Goal: Check status: Check status

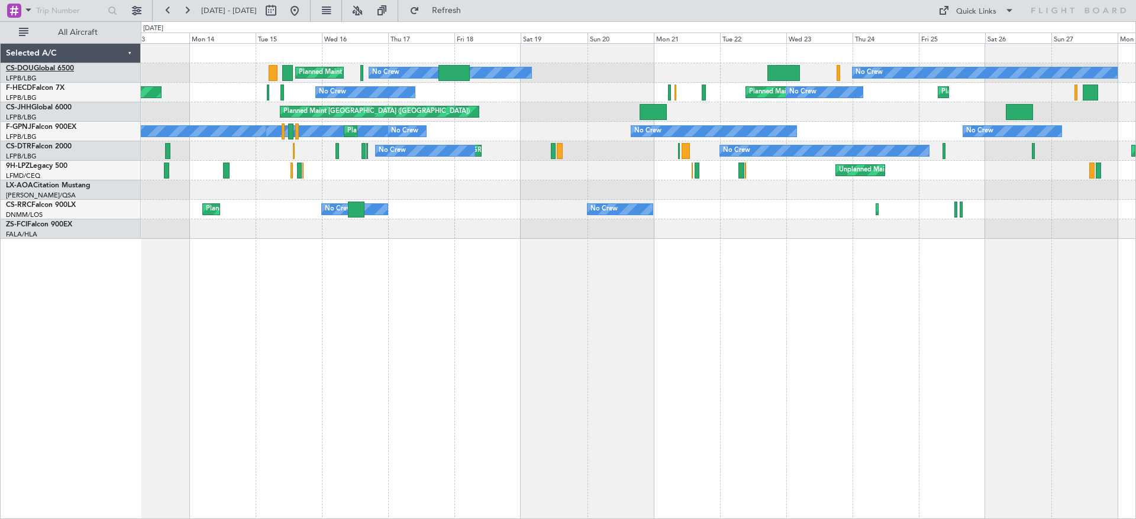
click at [54, 66] on link "CS-DOU Global 6500" at bounding box center [40, 68] width 68 height 7
click at [280, 7] on button at bounding box center [270, 10] width 19 height 19
select select "10"
select select "2024"
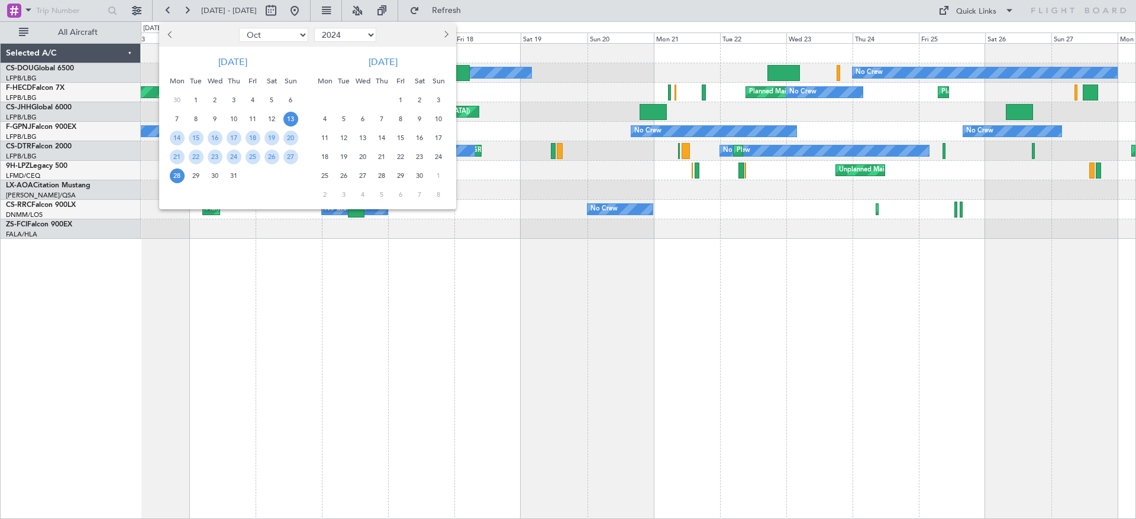
click at [263, 35] on select "Jan Feb Mar Apr May Jun [DATE] Aug Sep Oct Nov Dec" at bounding box center [273, 35] width 69 height 14
select select "1"
click at [239, 28] on select "Jan Feb Mar Apr May Jun [DATE] Aug Sep Oct Nov Dec" at bounding box center [273, 35] width 69 height 14
click at [351, 34] on select "2014 2015 2016 2017 2018 2019 2020 2021 2022 2023 2024 2025 2026 2027 2028 2029…" at bounding box center [345, 35] width 62 height 14
select select "2025"
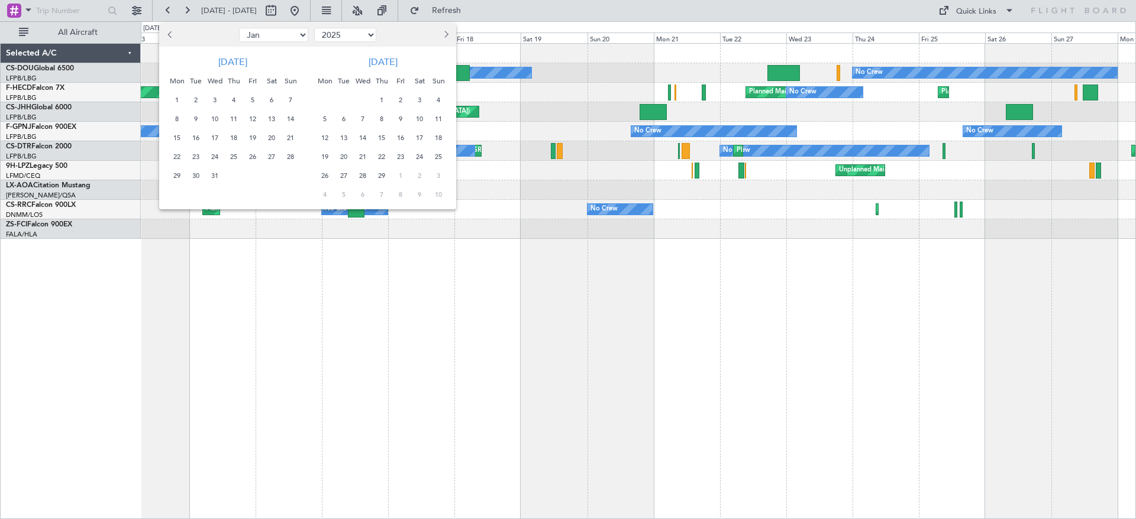
click at [314, 28] on select "2014 2015 2016 2017 2018 2019 2020 2021 2022 2023 2024 2025 2026 2027 2028 2029…" at bounding box center [345, 35] width 62 height 14
click at [241, 133] on div "16" at bounding box center [233, 137] width 19 height 19
click at [251, 172] on span "31" at bounding box center [252, 176] width 15 height 15
click at [225, 141] on div "16" at bounding box center [233, 137] width 19 height 19
click at [242, 163] on div "23" at bounding box center [233, 156] width 19 height 19
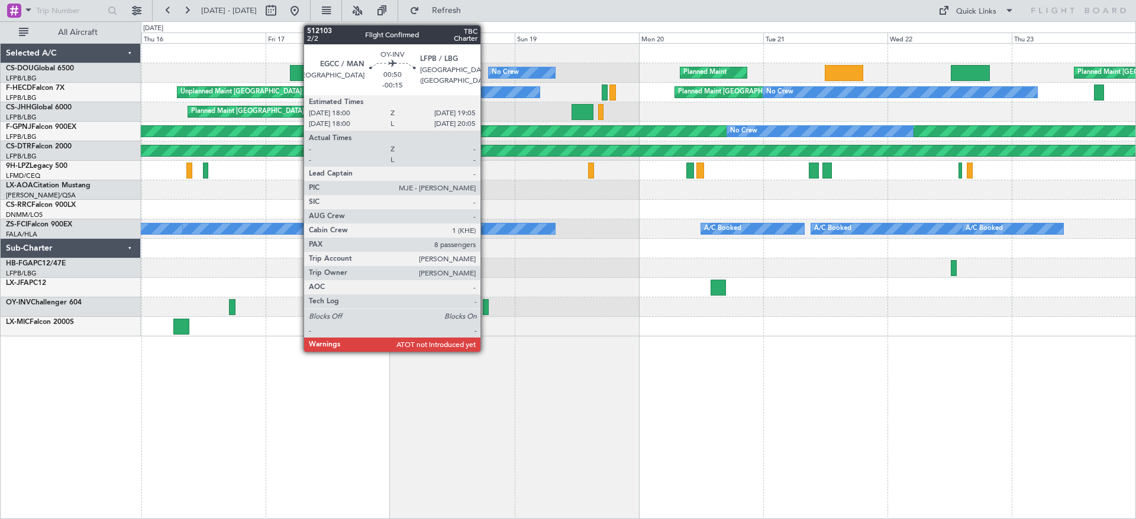
click at [486, 306] on div at bounding box center [486, 307] width 6 height 16
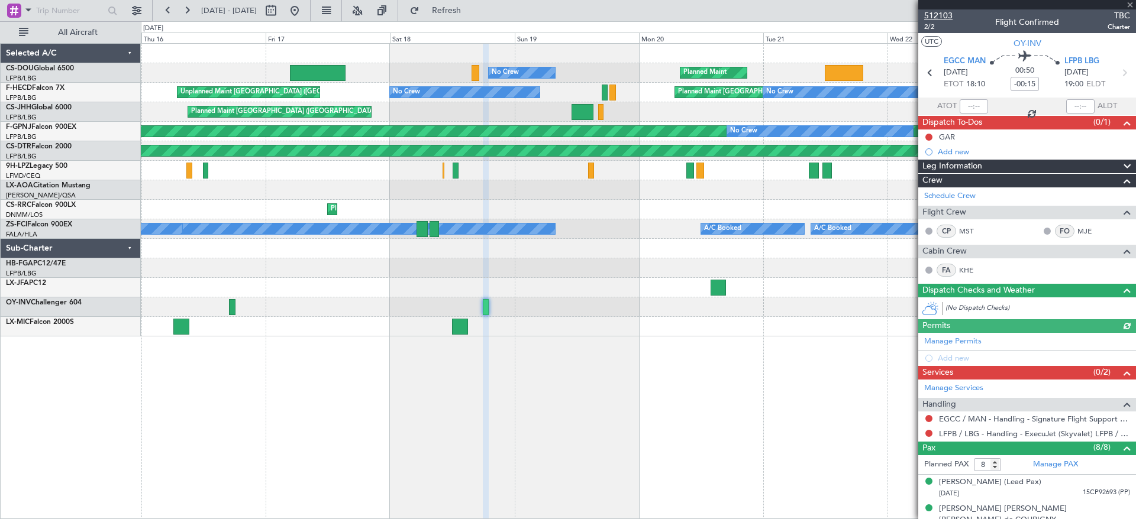
click at [939, 14] on span "512103" at bounding box center [938, 15] width 28 height 12
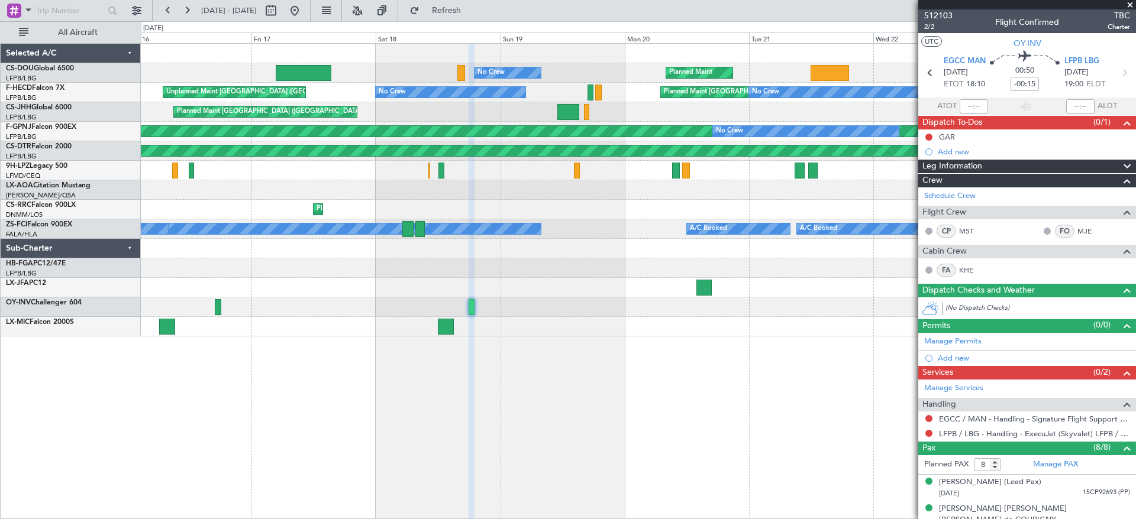
click at [605, 290] on div at bounding box center [638, 288] width 994 height 20
click at [304, 10] on button at bounding box center [294, 10] width 19 height 19
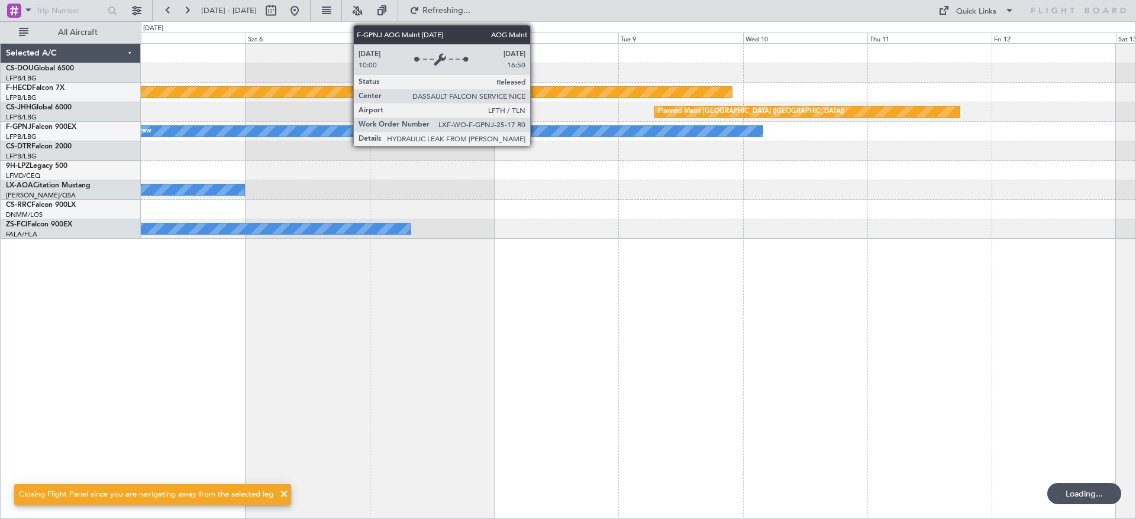
click at [116, 243] on div "No Crew Planned Maint [GEOGRAPHIC_DATA] ([GEOGRAPHIC_DATA]) Planned Maint [GEOG…" at bounding box center [568, 270] width 1136 height 498
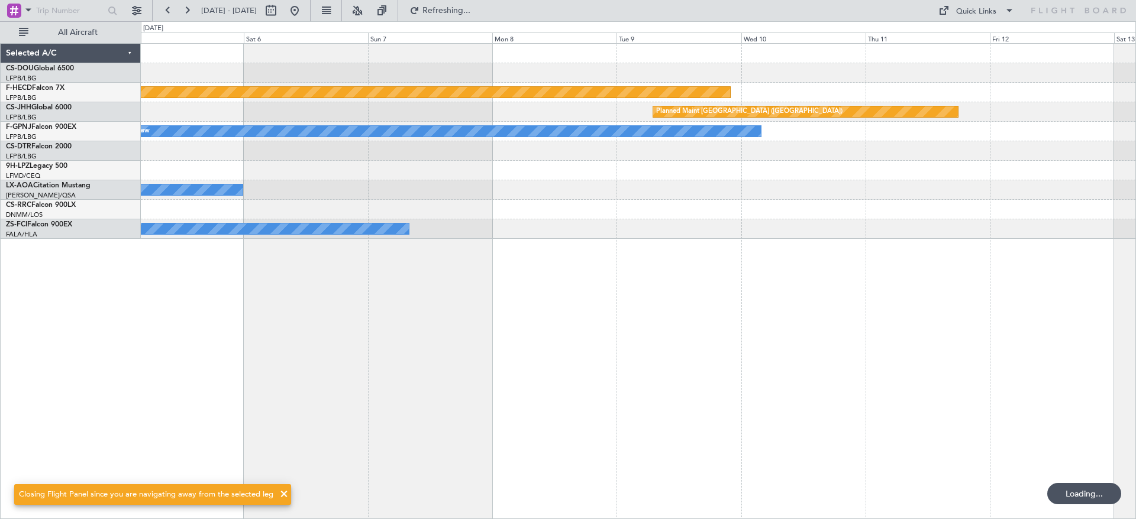
click at [57, 234] on div "No Crew Planned Maint [GEOGRAPHIC_DATA] ([GEOGRAPHIC_DATA]) Planned Maint [GEOG…" at bounding box center [568, 270] width 1136 height 498
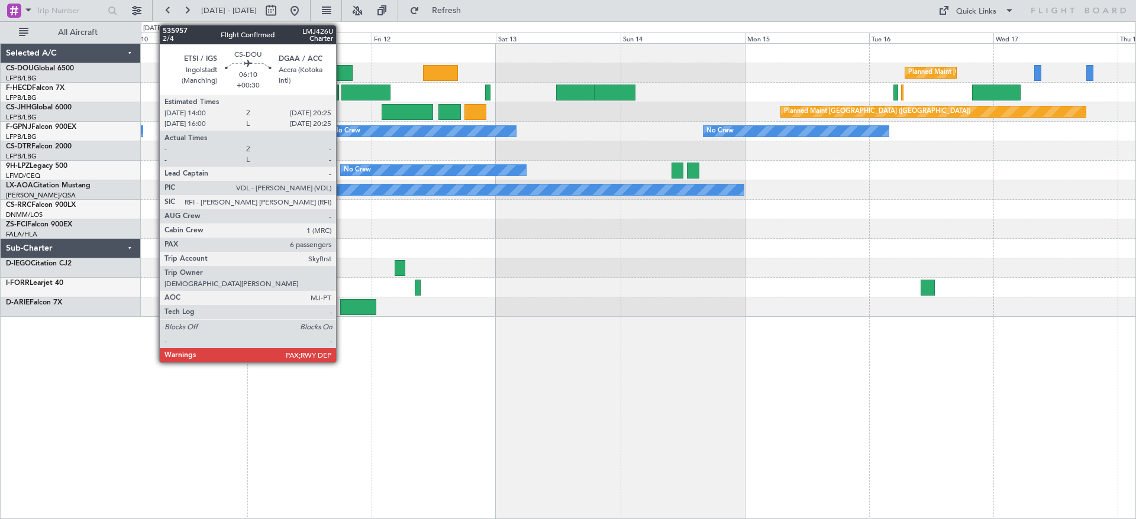
click at [341, 70] on div at bounding box center [336, 73] width 34 height 16
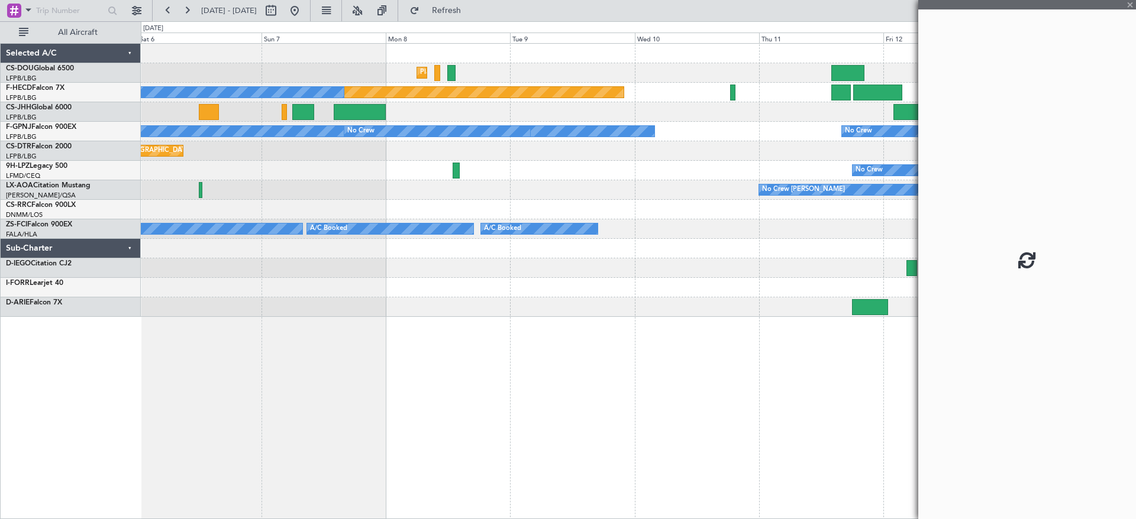
click at [788, 183] on div "Planned Maint [GEOGRAPHIC_DATA] ([GEOGRAPHIC_DATA]) Planned Maint [GEOGRAPHIC_D…" at bounding box center [638, 180] width 994 height 273
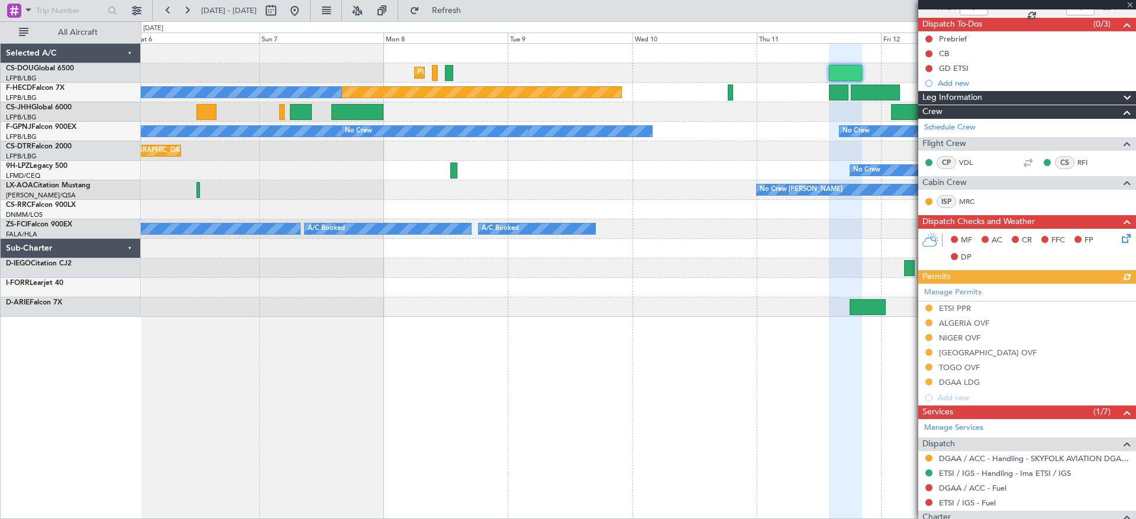
scroll to position [210, 0]
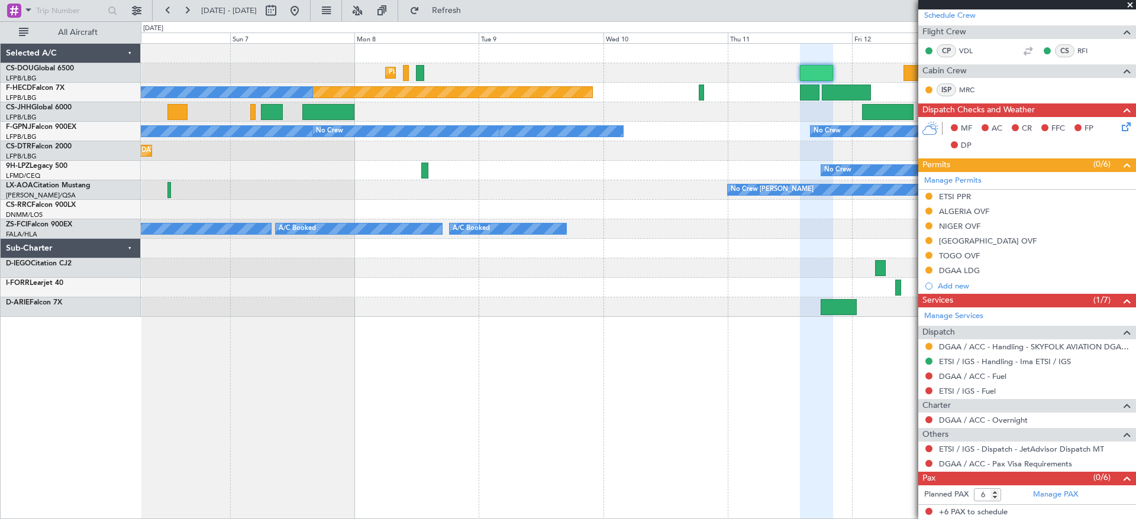
click at [644, 231] on div "Planned Maint [GEOGRAPHIC_DATA] ([GEOGRAPHIC_DATA]) Planned Maint [GEOGRAPHIC_D…" at bounding box center [638, 180] width 994 height 273
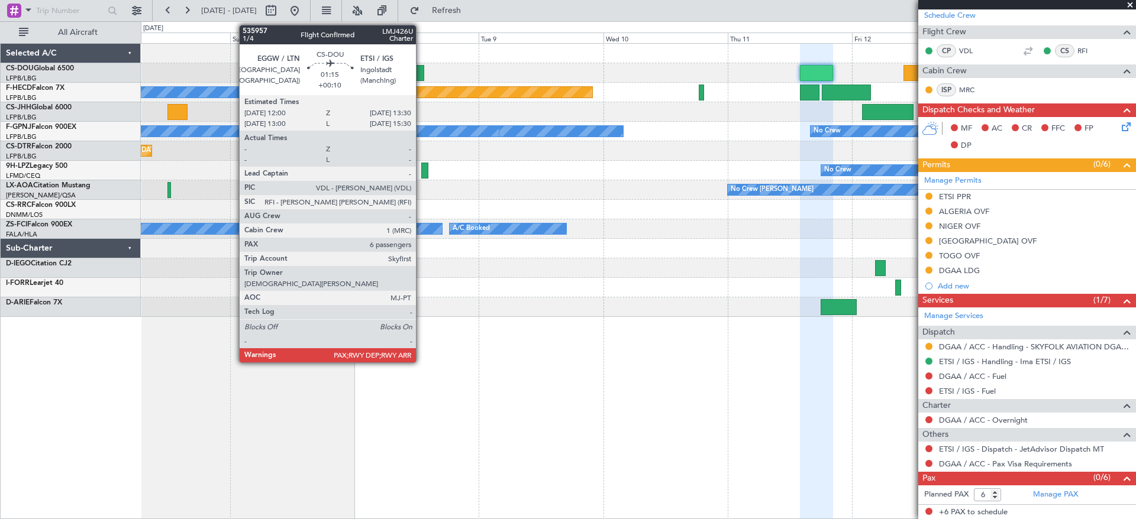
click at [421, 70] on div at bounding box center [420, 73] width 8 height 16
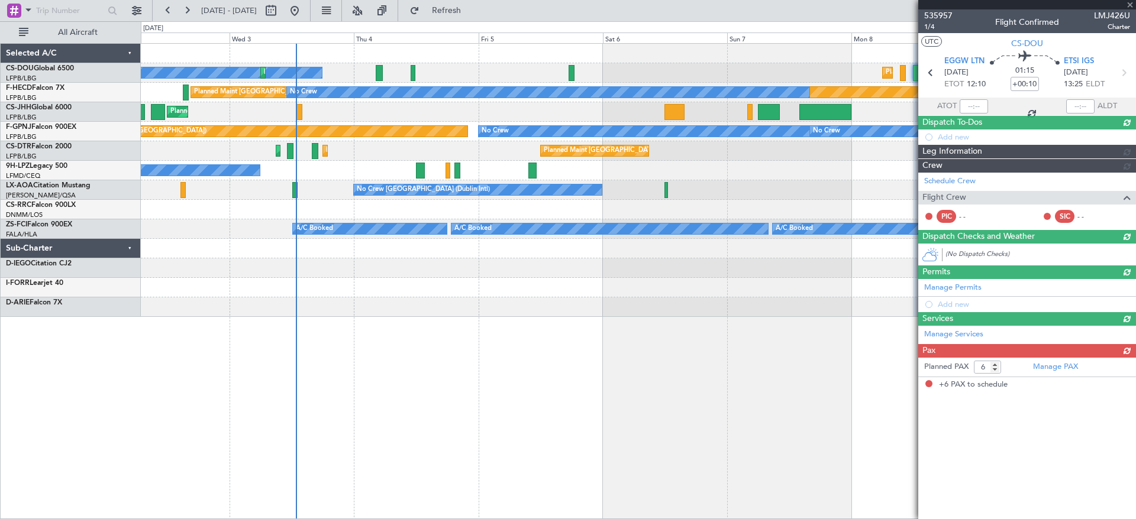
scroll to position [0, 0]
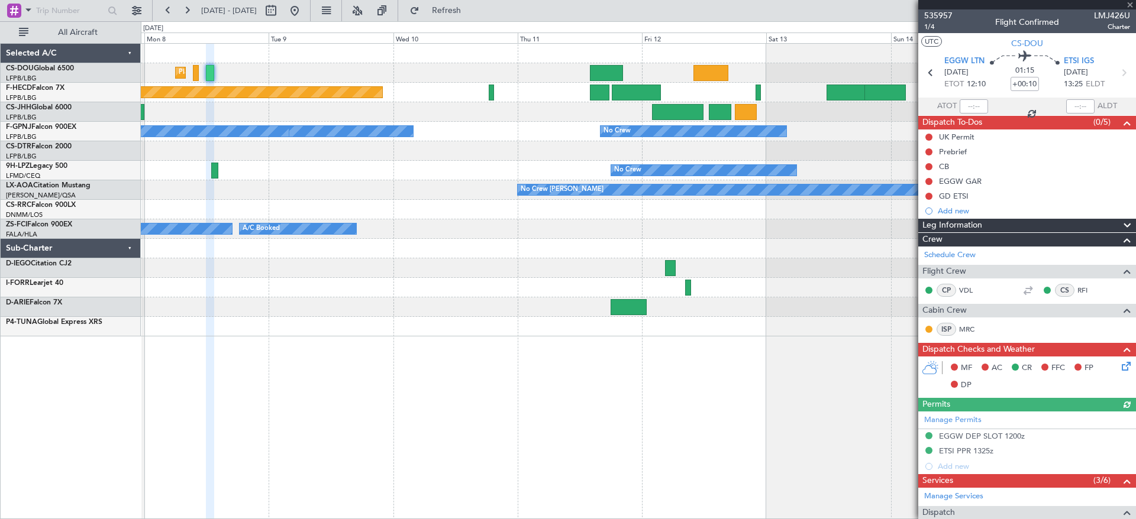
click at [240, 182] on div "Planned Maint [GEOGRAPHIC_DATA] ([GEOGRAPHIC_DATA]) Planned Maint [GEOGRAPHIC_D…" at bounding box center [638, 190] width 994 height 293
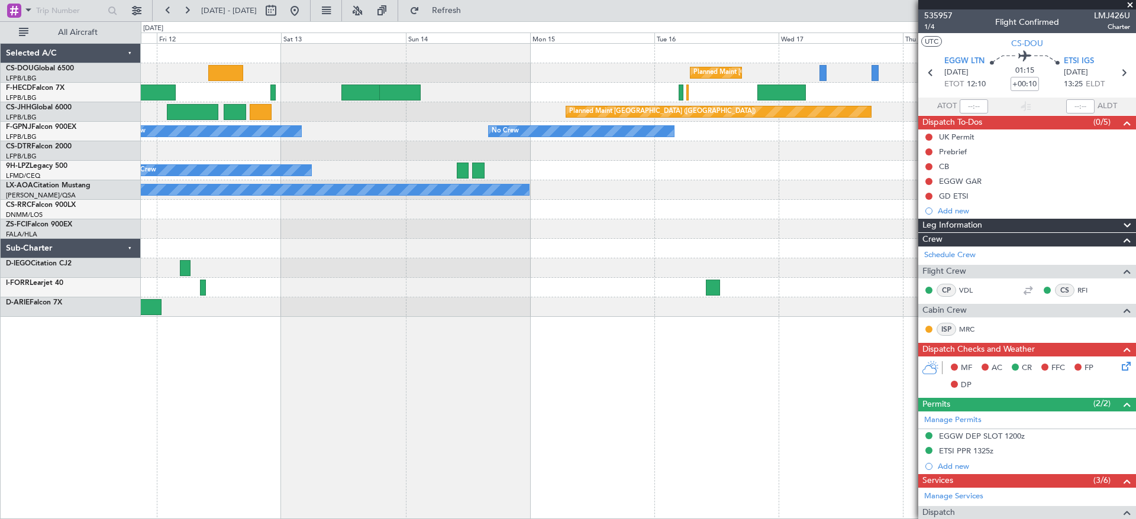
click at [352, 157] on div "Planned Maint [GEOGRAPHIC_DATA] ([GEOGRAPHIC_DATA]) Planned Maint [GEOGRAPHIC_D…" at bounding box center [638, 180] width 994 height 273
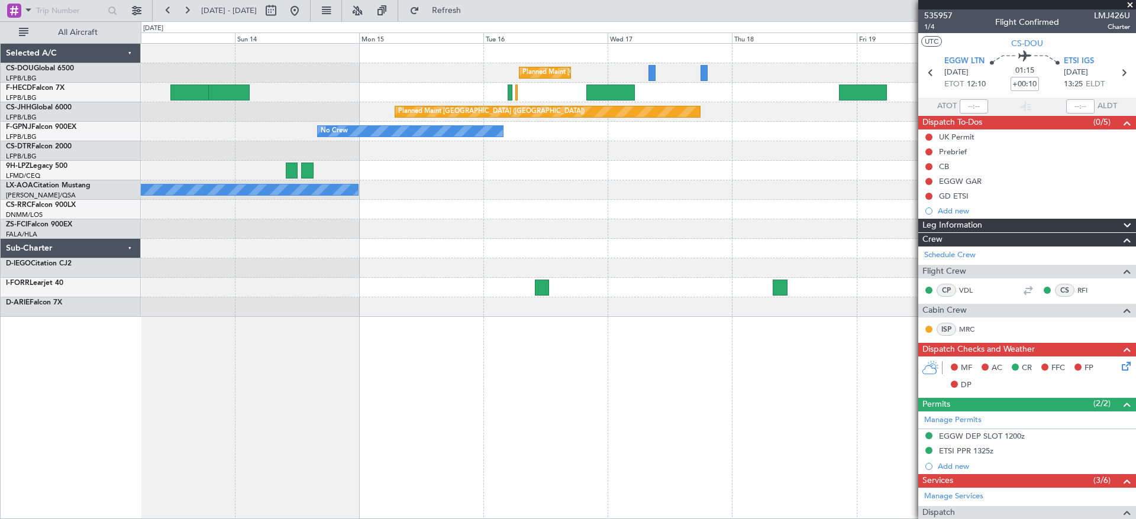
click at [424, 186] on div "Planned Maint [GEOGRAPHIC_DATA] ([GEOGRAPHIC_DATA]) Planned Maint [GEOGRAPHIC_D…" at bounding box center [638, 180] width 994 height 273
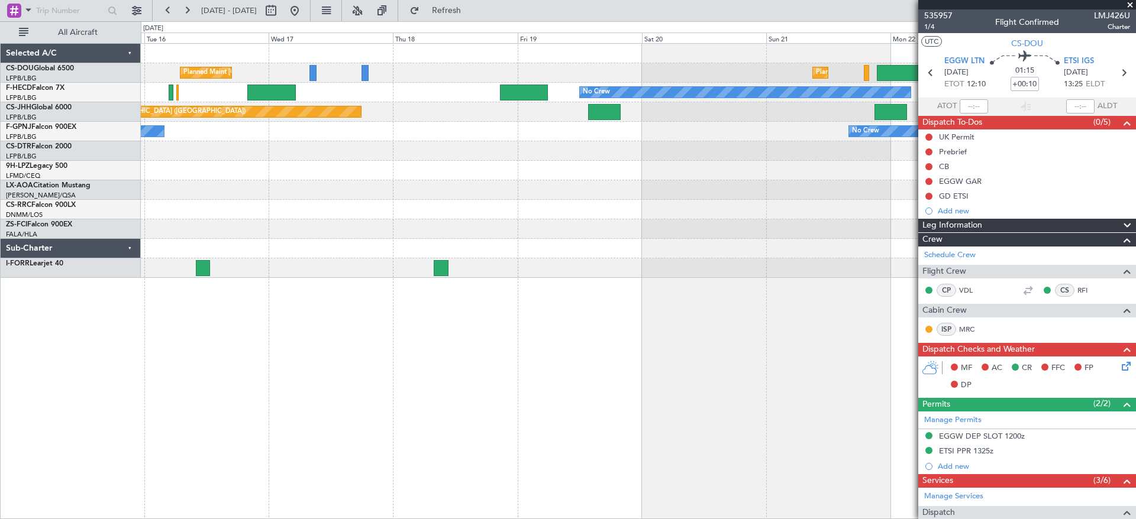
click at [411, 209] on div "Planned Maint [GEOGRAPHIC_DATA] ([GEOGRAPHIC_DATA]) Planned Maint [GEOGRAPHIC_D…" at bounding box center [638, 161] width 994 height 234
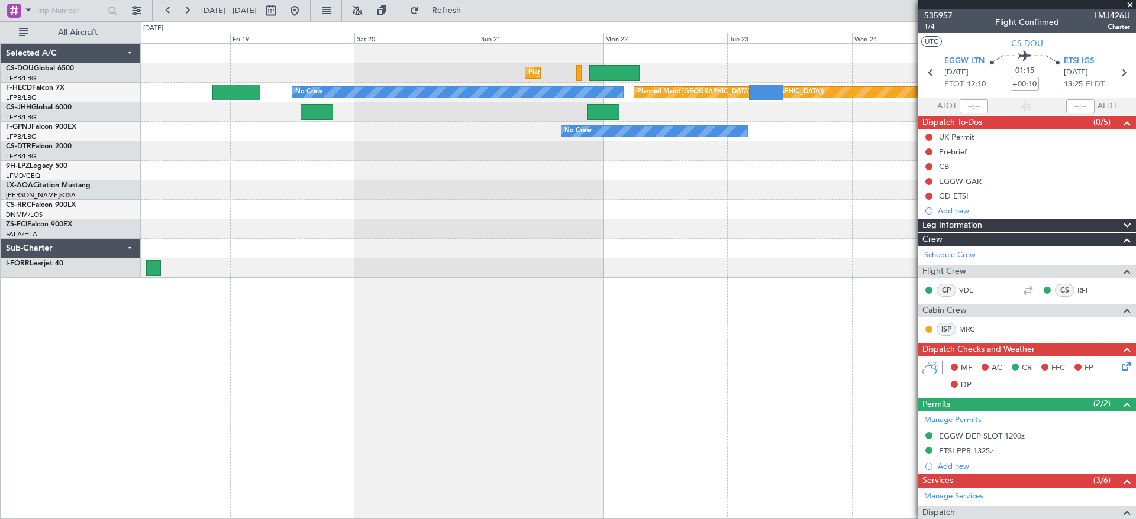
click at [284, 224] on div "Planned Maint [GEOGRAPHIC_DATA] ([GEOGRAPHIC_DATA]) Planned Maint [GEOGRAPHIC_D…" at bounding box center [638, 161] width 994 height 234
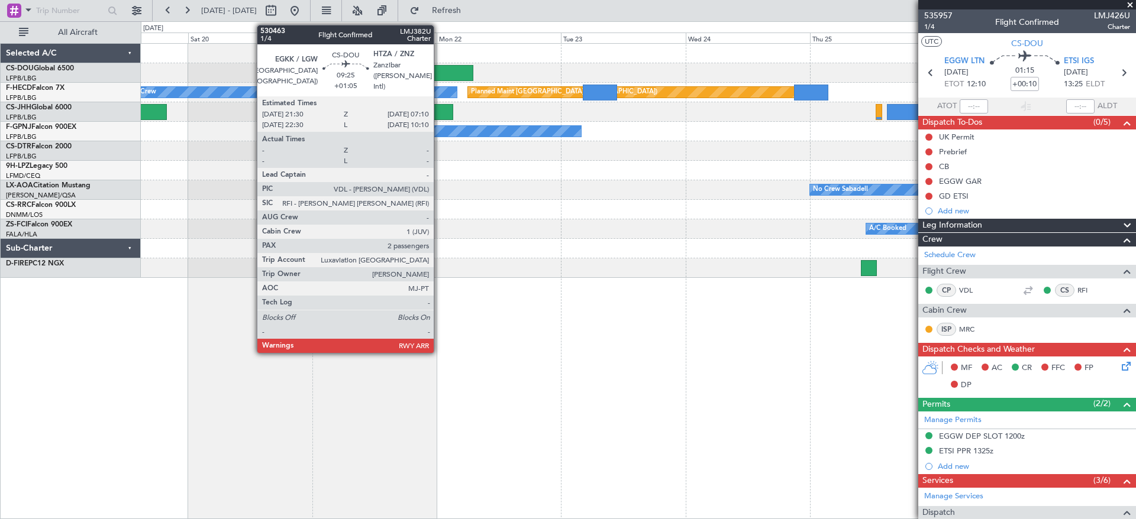
click at [439, 72] on div at bounding box center [448, 73] width 50 height 16
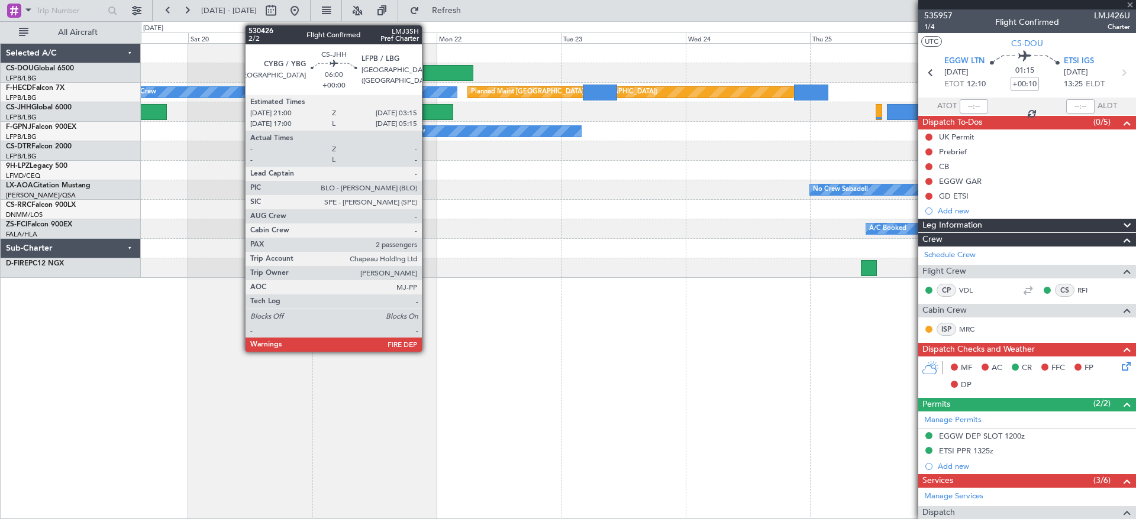
type input "+01:05"
type input "2"
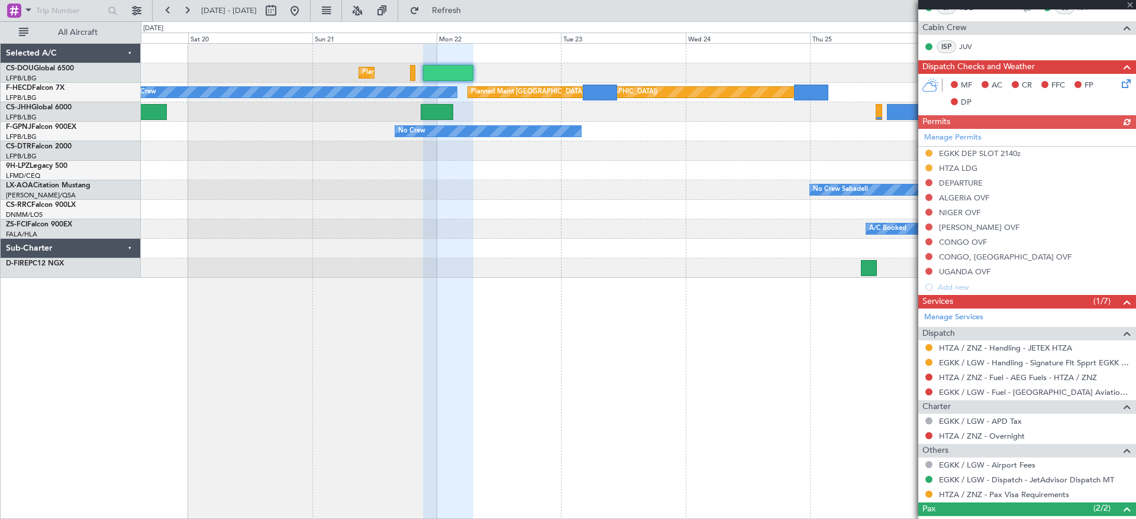
scroll to position [337, 0]
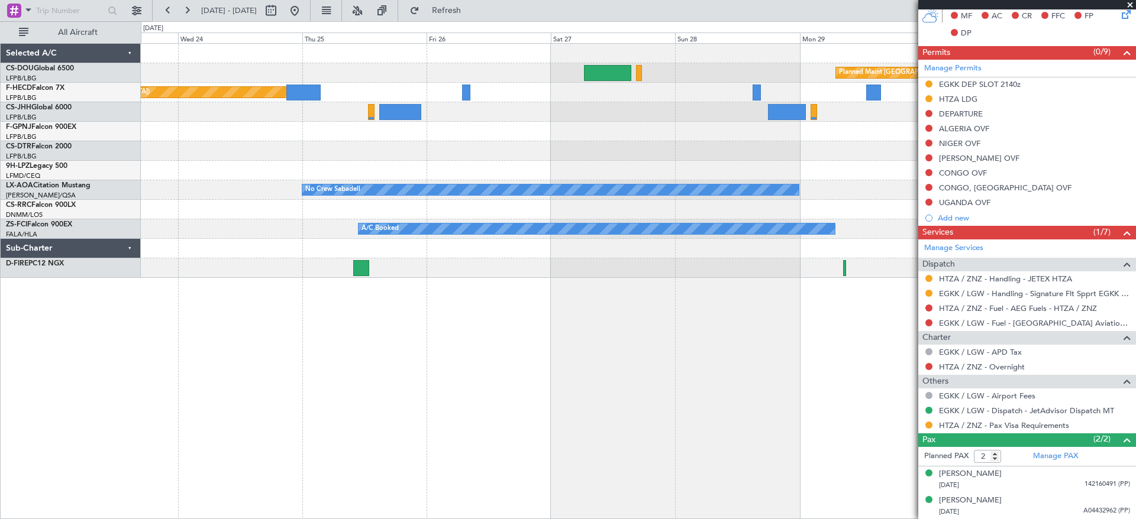
click at [190, 145] on div "Planned Maint [GEOGRAPHIC_DATA] ([GEOGRAPHIC_DATA]) Planned Maint [GEOGRAPHIC_D…" at bounding box center [638, 161] width 994 height 234
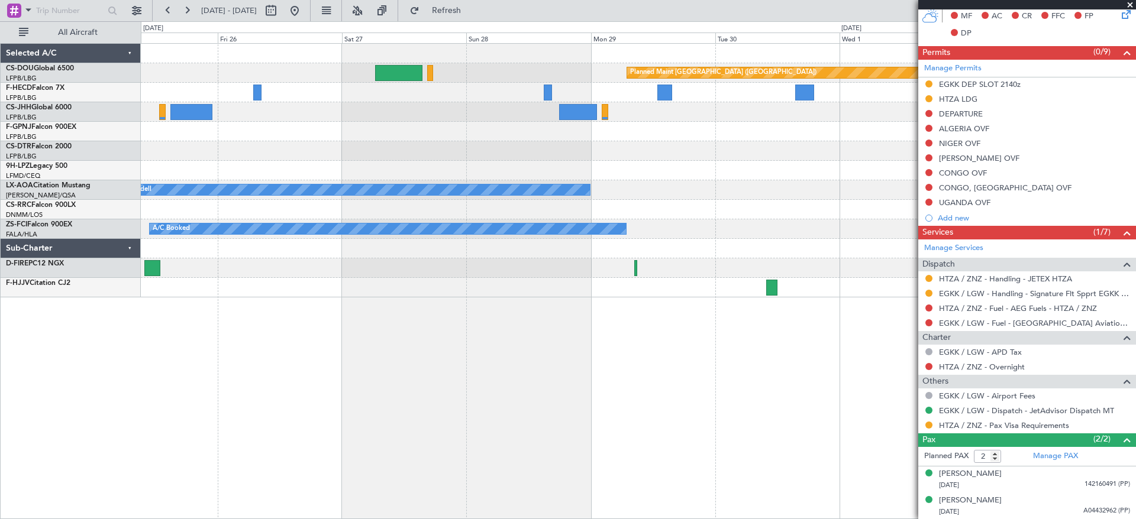
click at [275, 135] on div "Planned Maint [GEOGRAPHIC_DATA] ([GEOGRAPHIC_DATA]) Planned Maint [GEOGRAPHIC_D…" at bounding box center [638, 171] width 994 height 254
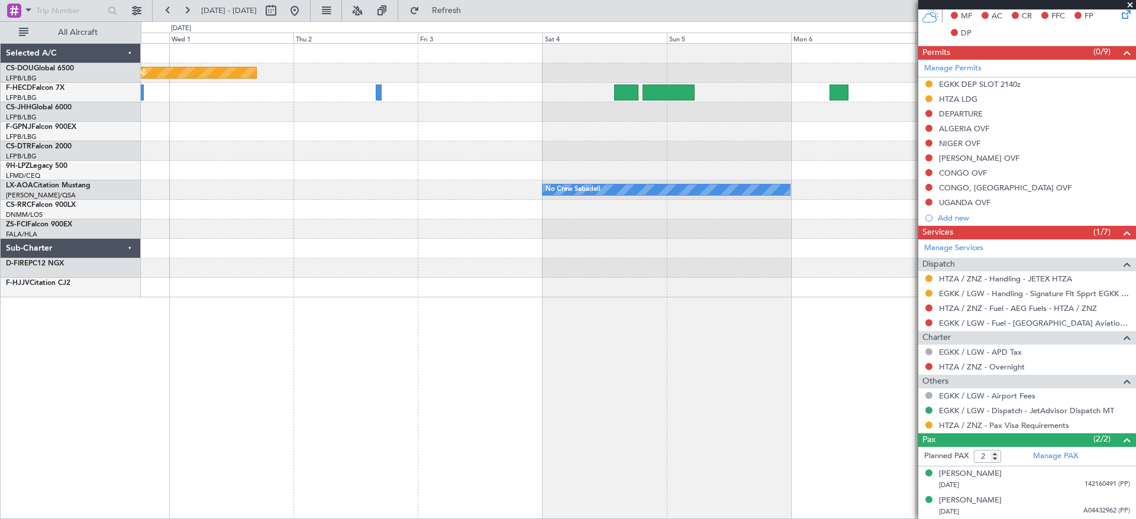
click at [210, 166] on div "Planned Maint [GEOGRAPHIC_DATA] ([GEOGRAPHIC_DATA]) No Crew Sabadell No Crew Sa…" at bounding box center [638, 171] width 994 height 254
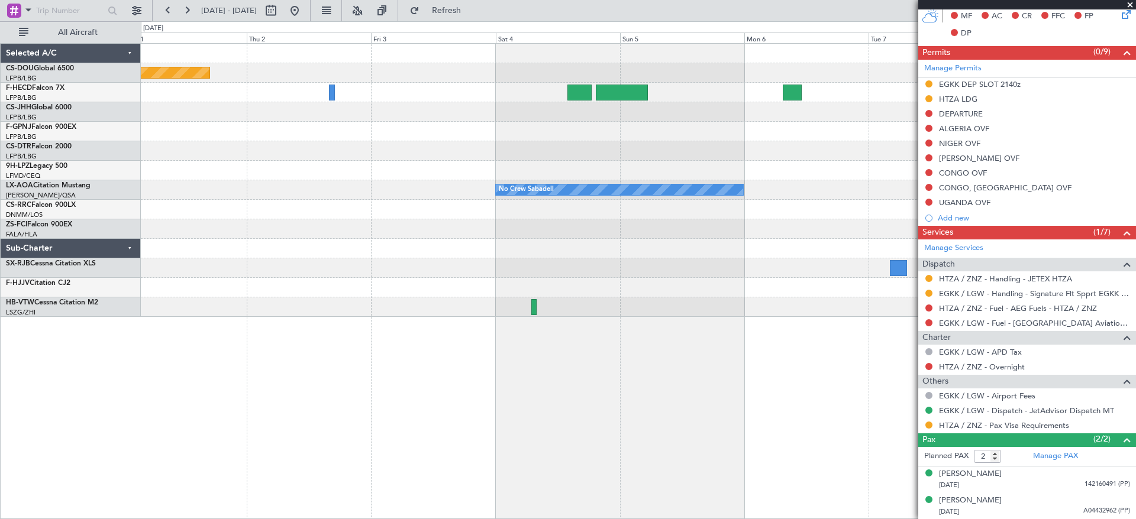
click at [232, 172] on div "Planned Maint [GEOGRAPHIC_DATA] ([GEOGRAPHIC_DATA]) No Crew Sabadell No Crew Sa…" at bounding box center [638, 180] width 994 height 273
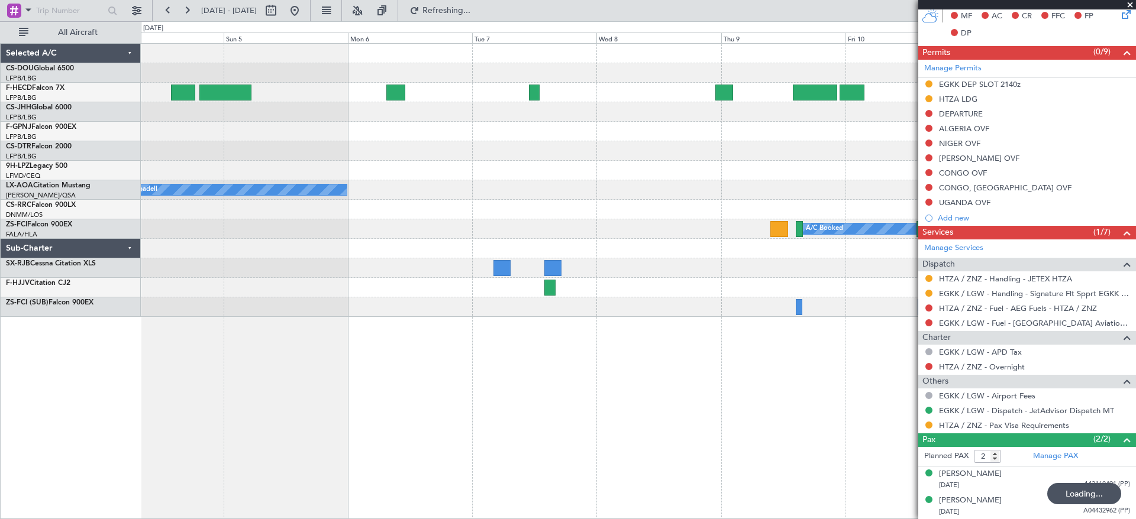
click at [432, 125] on div "No Crew Sabadell No Crew Sabadell A/C Booked A/C Booked A/C Booked A/C Booked A…" at bounding box center [638, 180] width 994 height 273
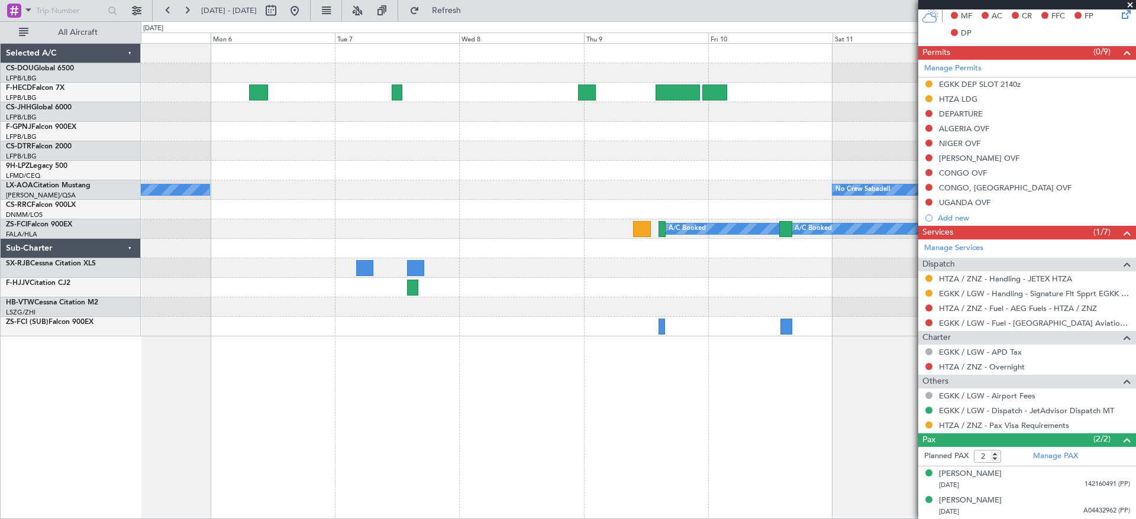
click at [377, 164] on div "No Crew Sabadell No Crew Sabadell A/C Booked A/C Booked A/C Booked A/C Booked A…" at bounding box center [638, 190] width 994 height 293
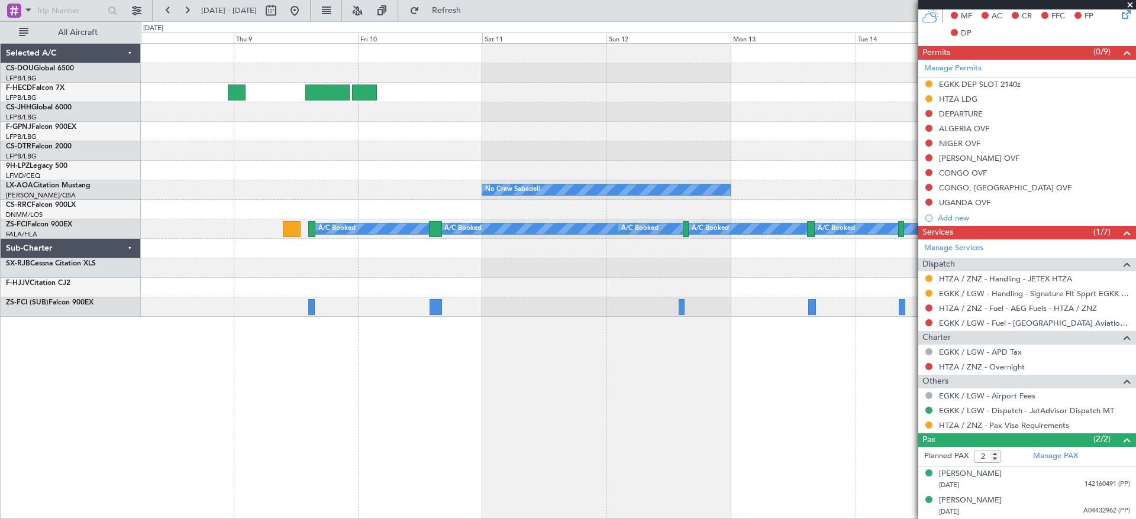
click at [151, 230] on div "No Crew Sabadell A/C Booked A/C Booked A/C Booked A/C Booked A/C Booked A/C Boo…" at bounding box center [638, 180] width 994 height 273
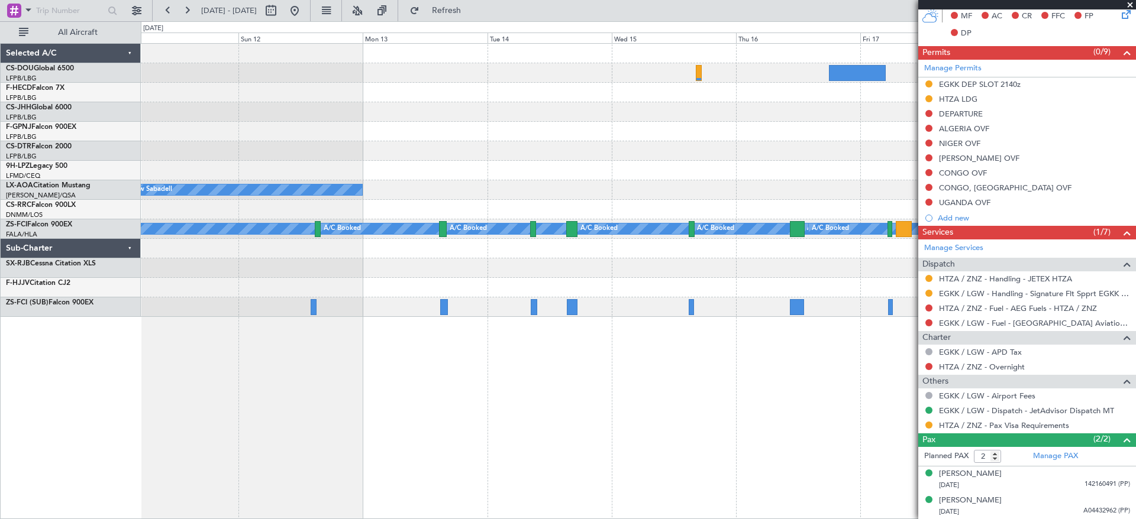
click at [234, 159] on div "No Crew Sabadell Planned Maint [GEOGRAPHIC_DATA] A/C Booked A/C Booked A/C Book…" at bounding box center [638, 180] width 994 height 273
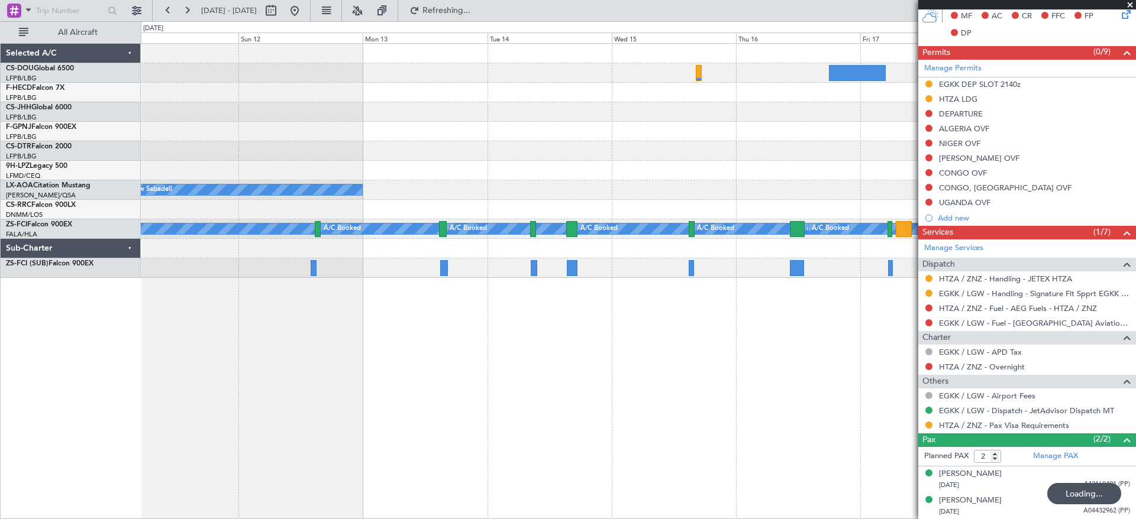
click at [970, 141] on fb-app "[DATE] - [DATE] Refreshing... Quick Links All Aircraft No Crew Sabadell Planned…" at bounding box center [568, 264] width 1136 height 510
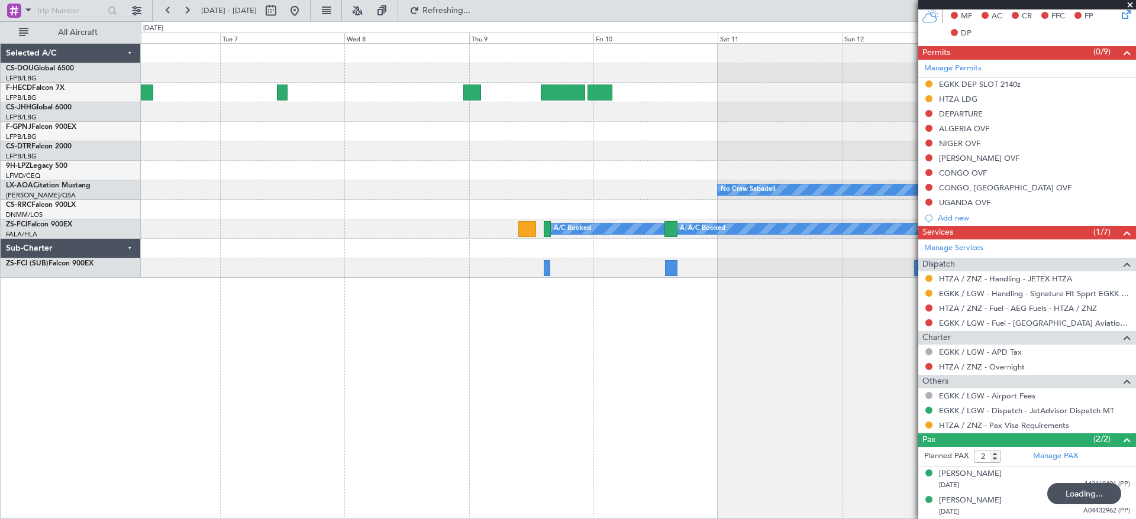
click at [818, 170] on div "No Crew Sabadell No Crew Sabadell A/C Booked A/C Booked A/C Booked A/C Booked A…" at bounding box center [638, 161] width 994 height 234
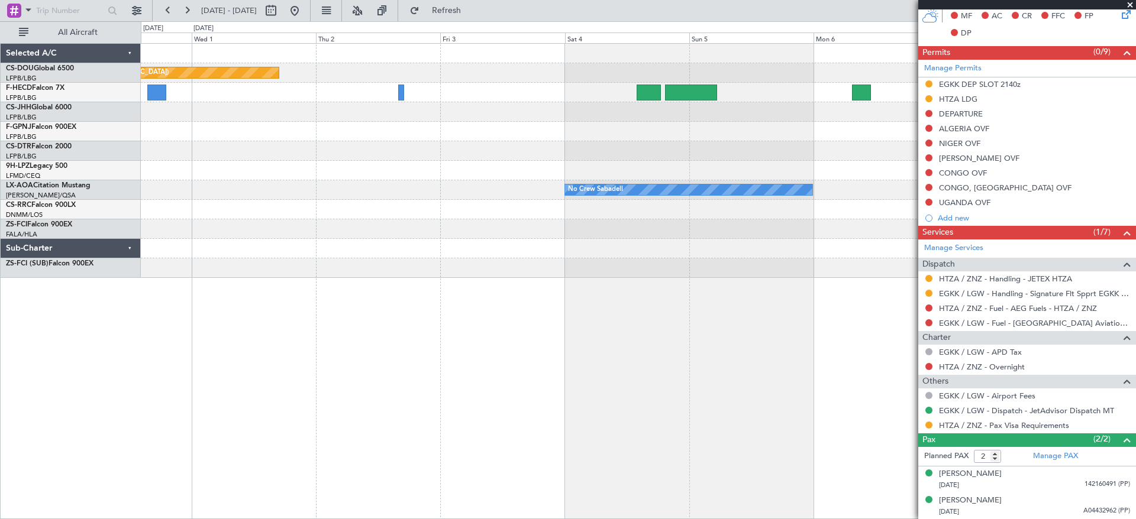
click at [860, 166] on div at bounding box center [638, 171] width 994 height 20
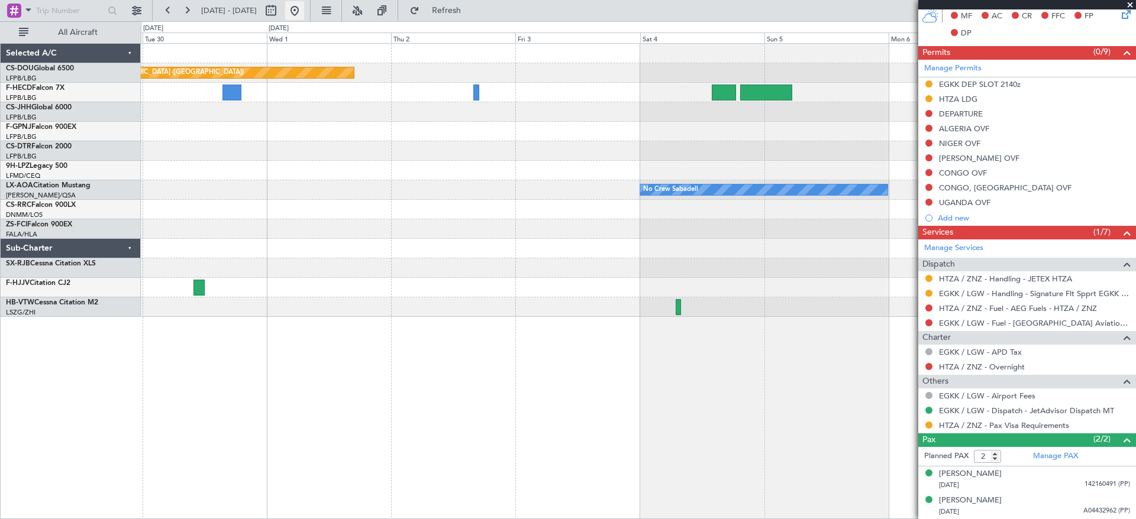
click at [304, 12] on button at bounding box center [294, 10] width 19 height 19
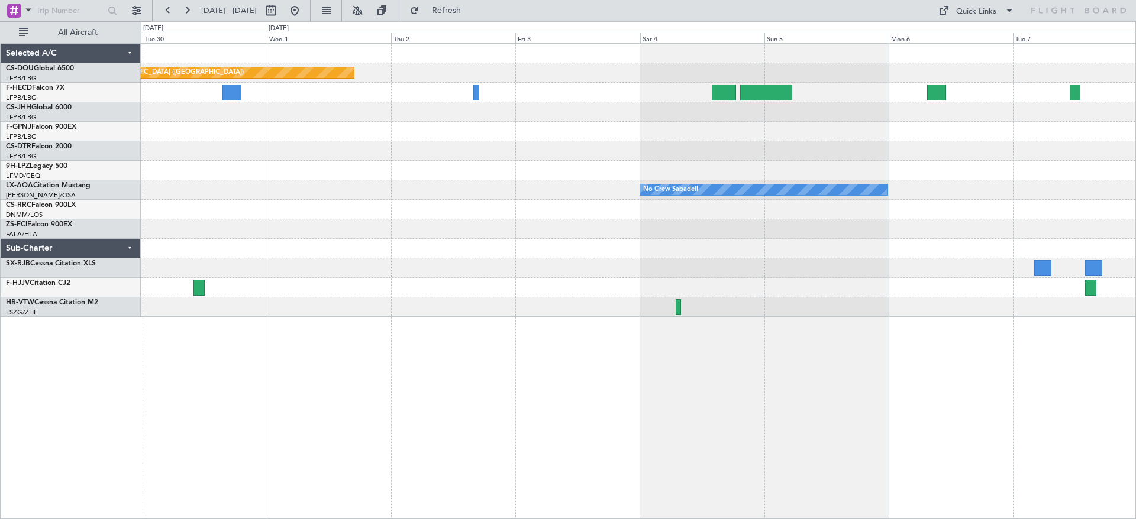
scroll to position [0, 0]
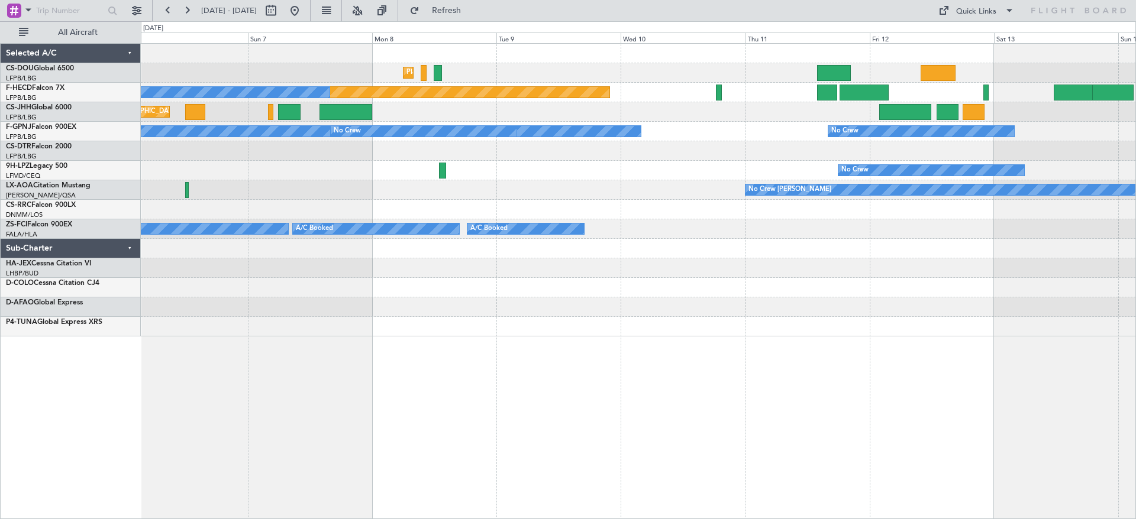
click at [0, 269] on div "Planned Maint [GEOGRAPHIC_DATA] ([GEOGRAPHIC_DATA]) Planned Maint [GEOGRAPHIC_D…" at bounding box center [568, 270] width 1136 height 498
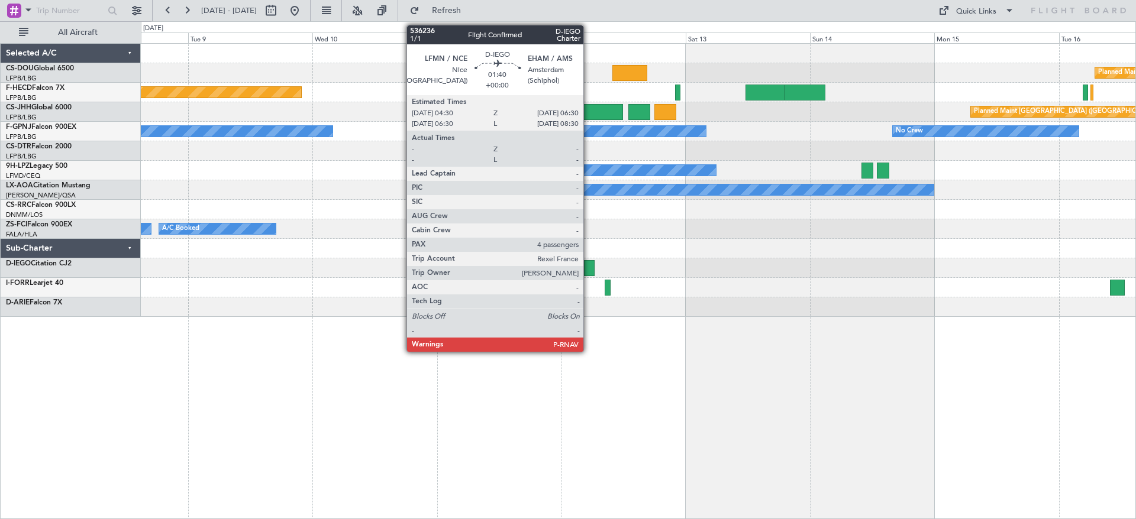
click at [589, 273] on div at bounding box center [589, 268] width 11 height 16
